Goal: Task Accomplishment & Management: Use online tool/utility

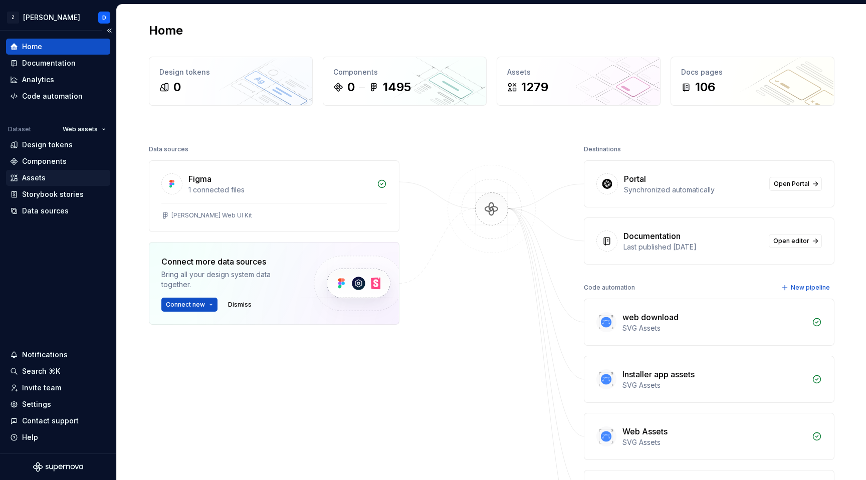
click at [39, 181] on div "Assets" at bounding box center [34, 178] width 24 height 10
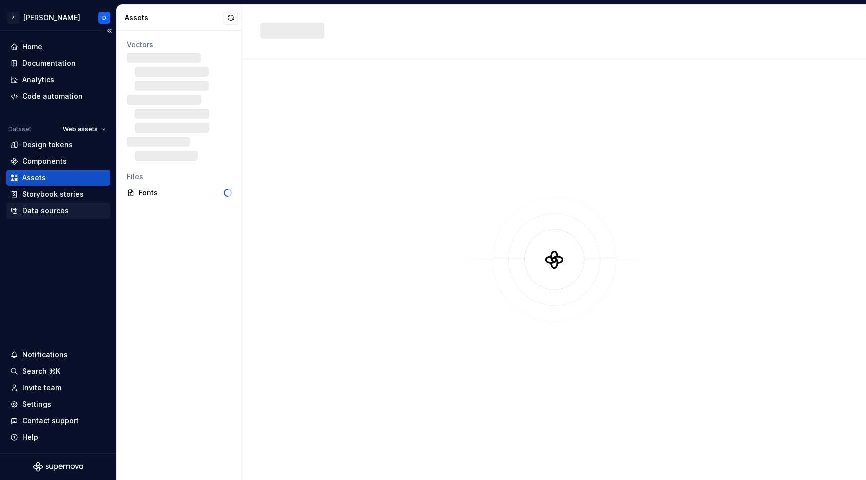
click at [49, 213] on div "Data sources" at bounding box center [45, 211] width 47 height 10
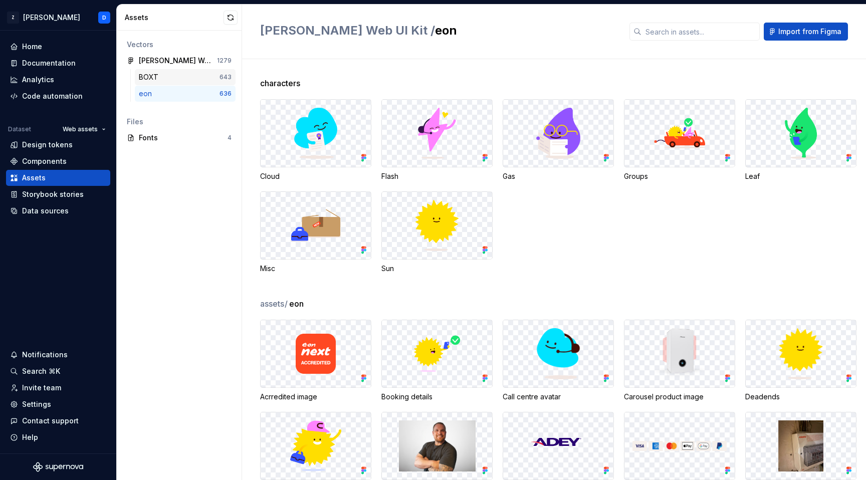
click at [169, 81] on div "BOXT" at bounding box center [179, 77] width 81 height 10
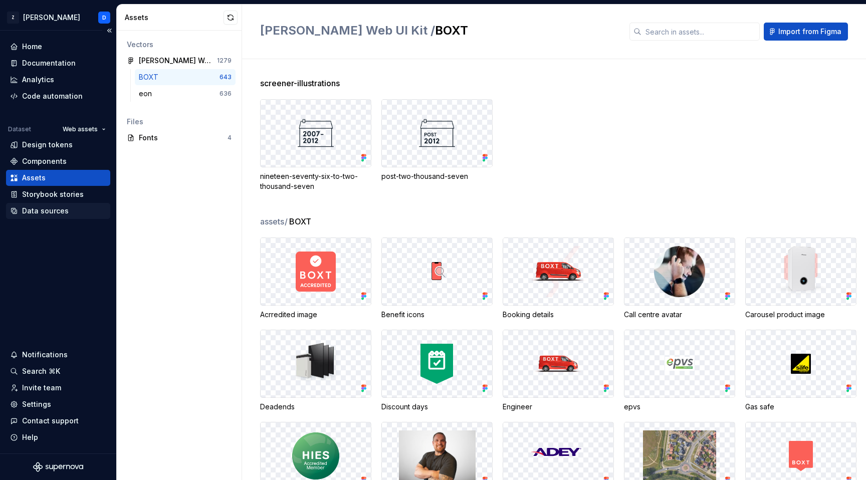
click at [52, 210] on div "Data sources" at bounding box center [45, 211] width 47 height 10
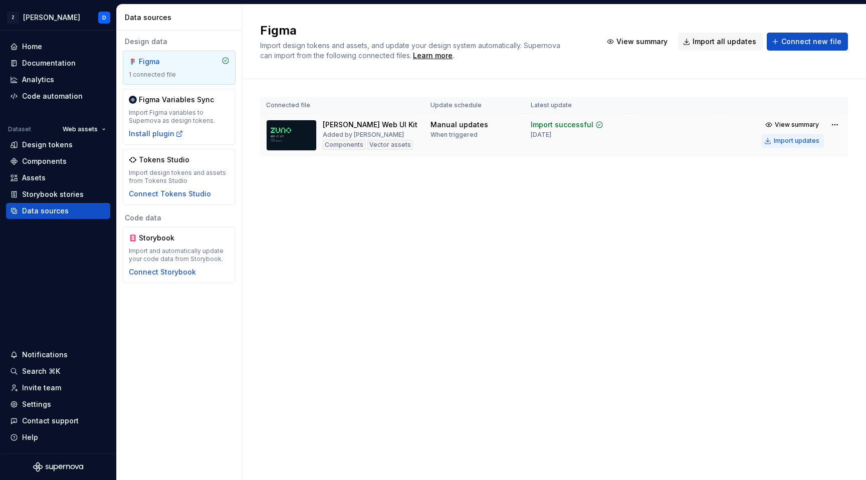
click at [789, 141] on div "Import updates" at bounding box center [797, 141] width 46 height 8
click at [49, 178] on div "Assets" at bounding box center [58, 178] width 96 height 10
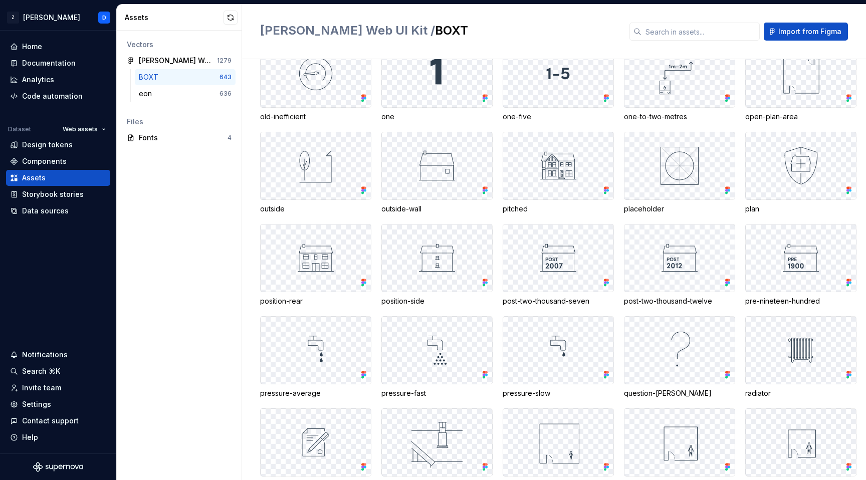
scroll to position [10682, 0]
click at [680, 263] on img at bounding box center [679, 257] width 51 height 51
click at [678, 301] on div "post-two-thousand-twelve" at bounding box center [679, 301] width 111 height 10
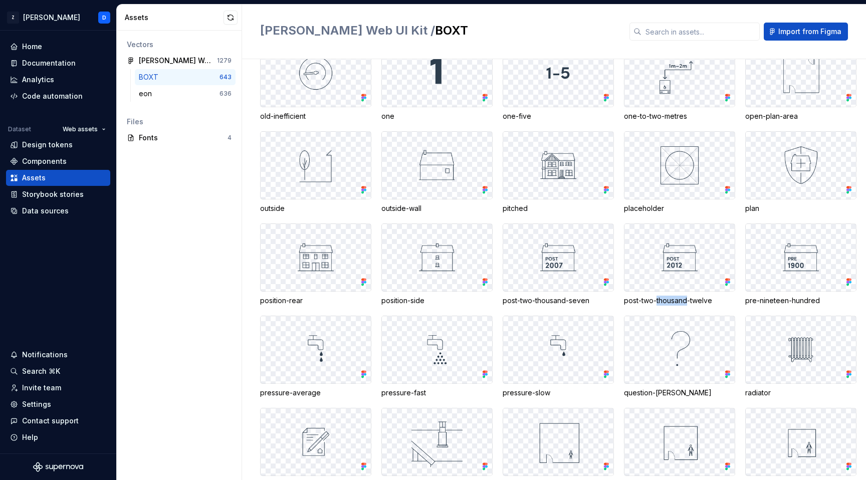
click at [678, 301] on div "post-two-thousand-twelve" at bounding box center [679, 301] width 111 height 10
drag, startPoint x: 719, startPoint y: 301, endPoint x: 624, endPoint y: 302, distance: 94.8
click at [624, 302] on div "post-two-thousand-twelve" at bounding box center [679, 301] width 111 height 10
copy div "post-two-thousand-twelve"
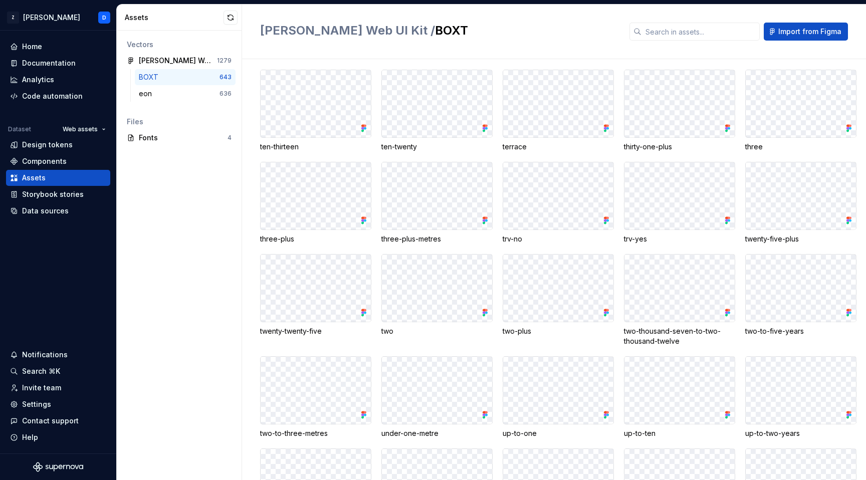
scroll to position [11507, 0]
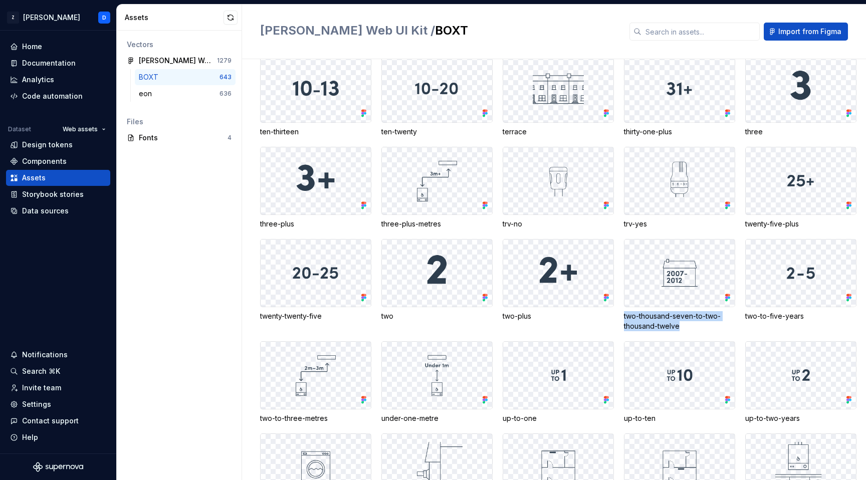
drag, startPoint x: 624, startPoint y: 316, endPoint x: 684, endPoint y: 324, distance: 60.2
click at [684, 324] on div "two-thousand-seven-to-two-thousand-twelve" at bounding box center [679, 321] width 111 height 20
copy div "two-thousand-seven-to-two-thousand-twelve"
click at [173, 94] on div "eon" at bounding box center [179, 94] width 81 height 10
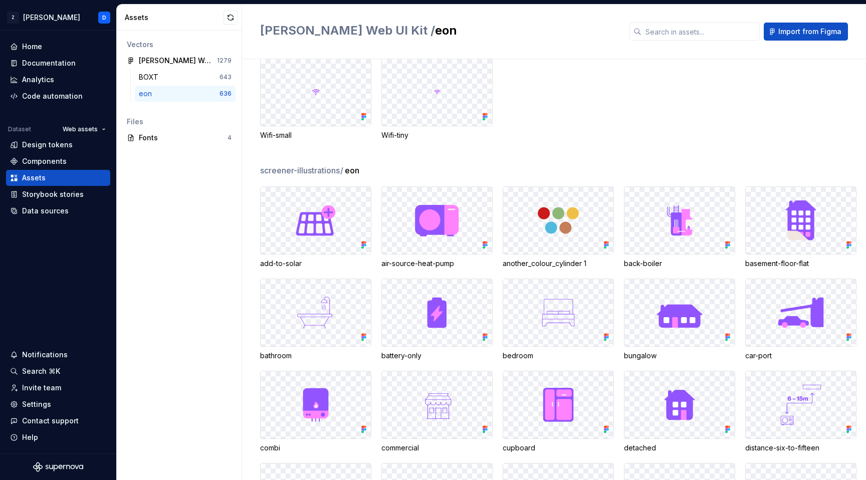
scroll to position [8881, 0]
click at [328, 224] on img at bounding box center [315, 220] width 51 height 51
